Goal: Information Seeking & Learning: Learn about a topic

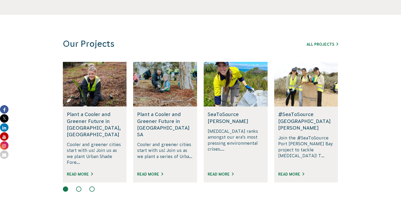
scroll to position [298, 0]
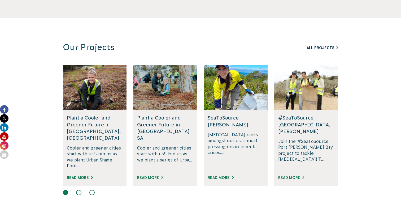
click at [321, 49] on link "All Projects" at bounding box center [322, 48] width 32 height 4
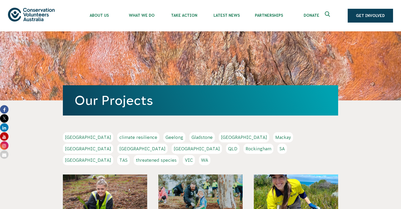
click at [113, 155] on link "[GEOGRAPHIC_DATA]" at bounding box center [88, 160] width 50 height 10
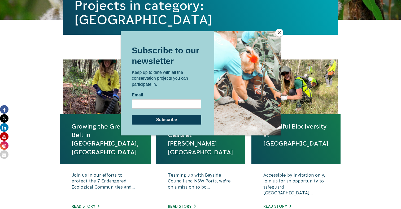
scroll to position [145, 0]
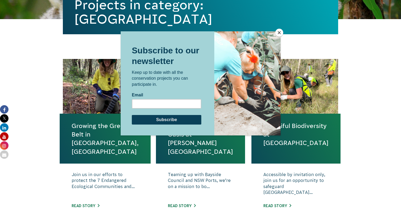
click at [280, 33] on button "Close" at bounding box center [279, 33] width 8 height 8
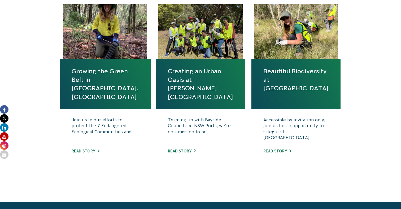
scroll to position [203, 0]
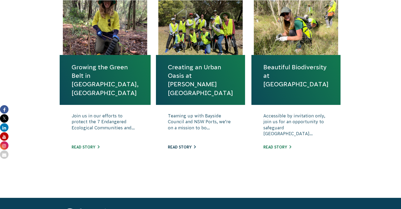
click at [184, 145] on link "Read story" at bounding box center [182, 147] width 28 height 4
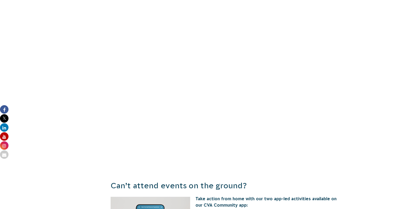
scroll to position [394, 0]
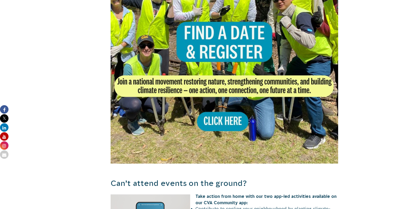
click at [220, 108] on img at bounding box center [224, 49] width 227 height 227
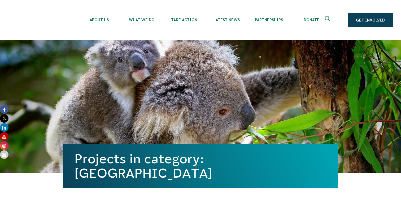
scroll to position [203, 0]
